Goal: Information Seeking & Learning: Learn about a topic

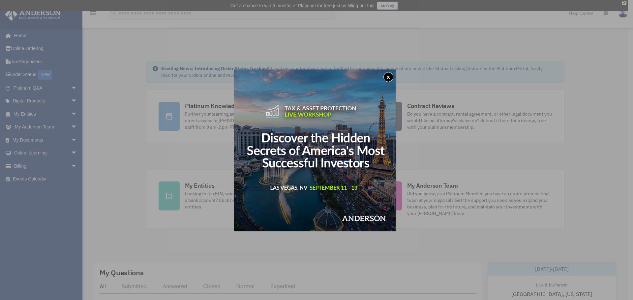
click at [392, 77] on button "x" at bounding box center [389, 77] width 10 height 10
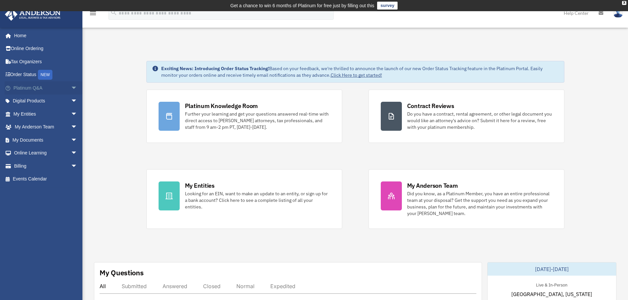
click at [71, 86] on span "arrow_drop_down" at bounding box center [77, 88] width 13 height 14
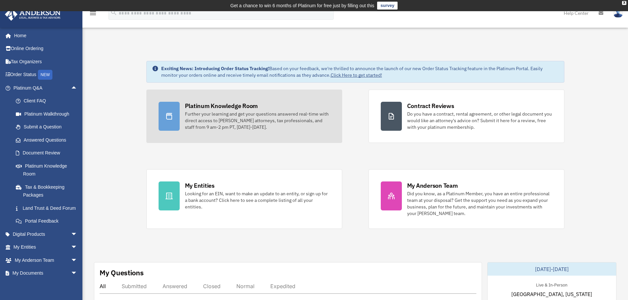
click at [263, 112] on div "Further your learning and get your questions answered real-time with direct acc…" at bounding box center [257, 121] width 145 height 20
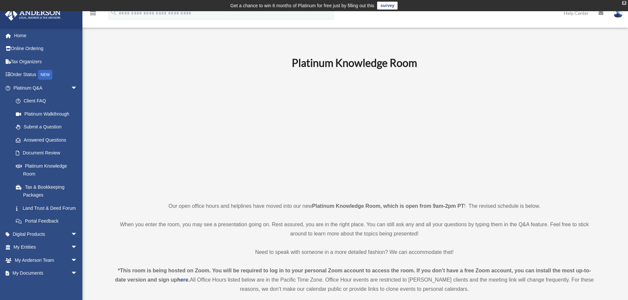
click at [623, 3] on div "X" at bounding box center [624, 3] width 4 height 4
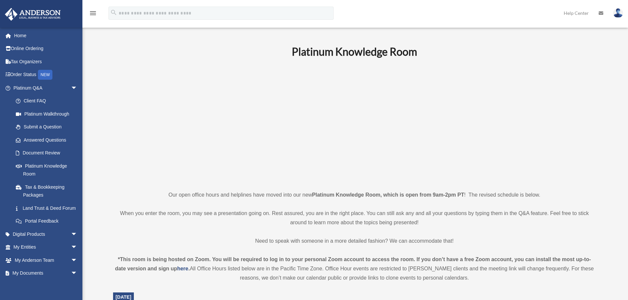
click at [200, 71] on p at bounding box center [354, 124] width 483 height 114
